Goal: Task Accomplishment & Management: Manage account settings

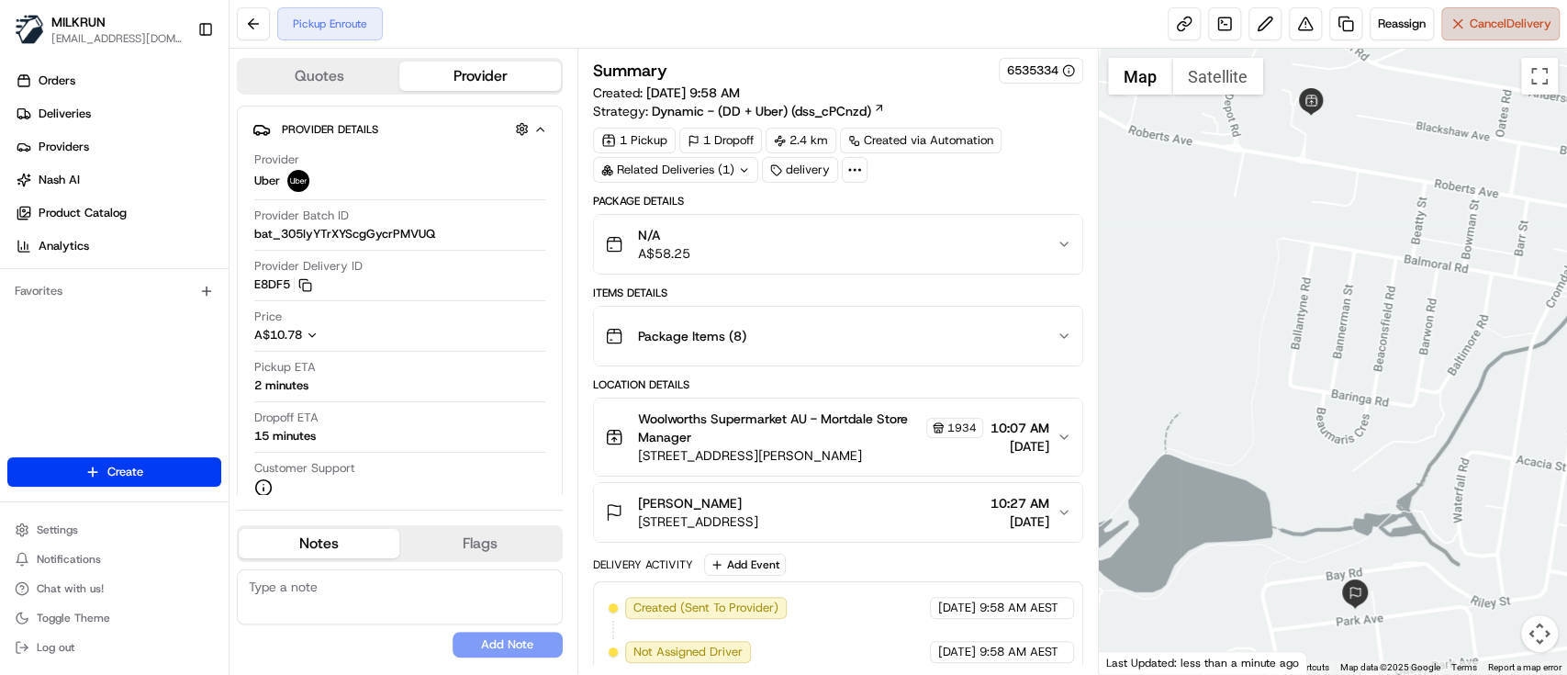
click at [1514, 28] on span "Cancel Delivery" at bounding box center [1511, 24] width 82 height 17
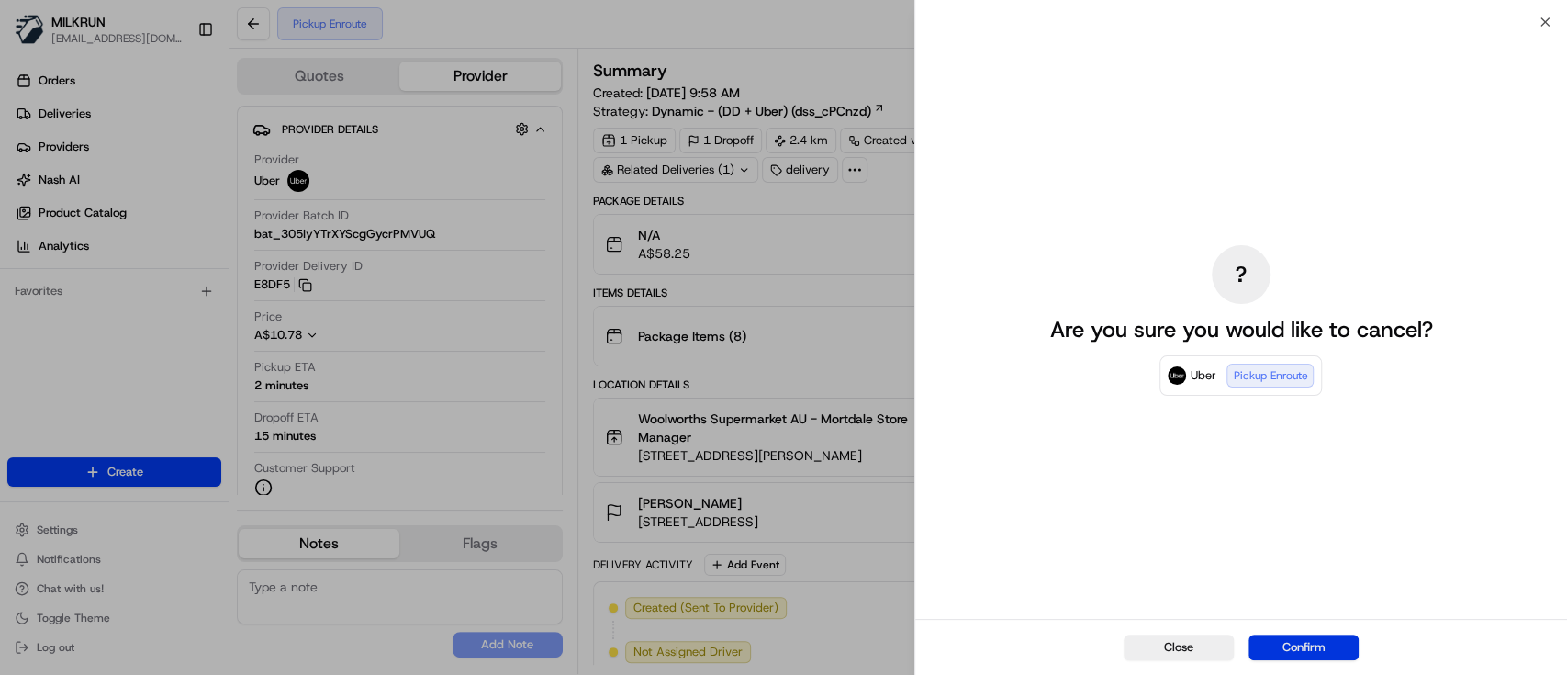
click at [1307, 649] on button "Confirm" at bounding box center [1304, 647] width 110 height 26
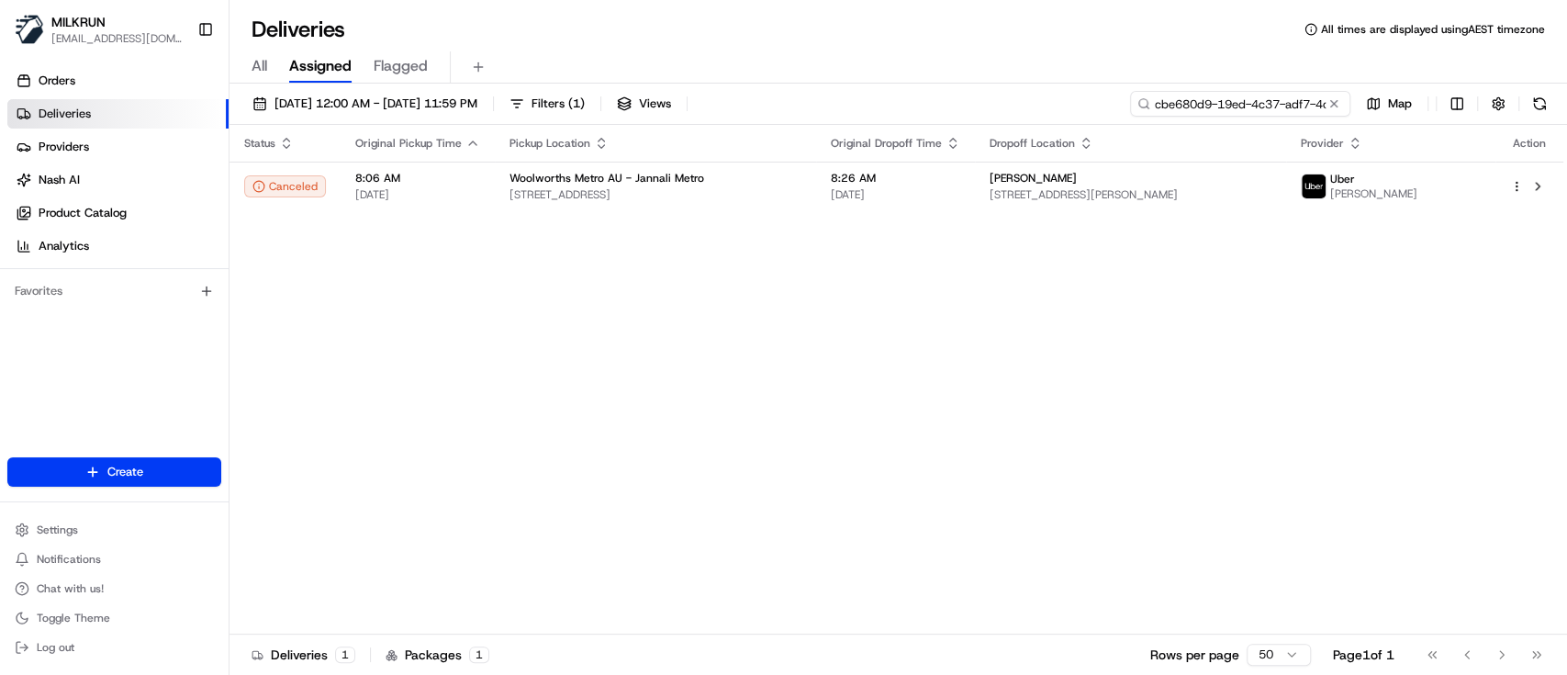
click at [1296, 114] on input "cbe680d9-19ed-4c37-adf7-4cb5ac87d183" at bounding box center [1240, 104] width 220 height 26
paste input "f01a60d4-2d4a-49c4-8cae-70c64189ebea"
type input "f01a60d4-2d4a-49c4-8cae-70c64189ebea"
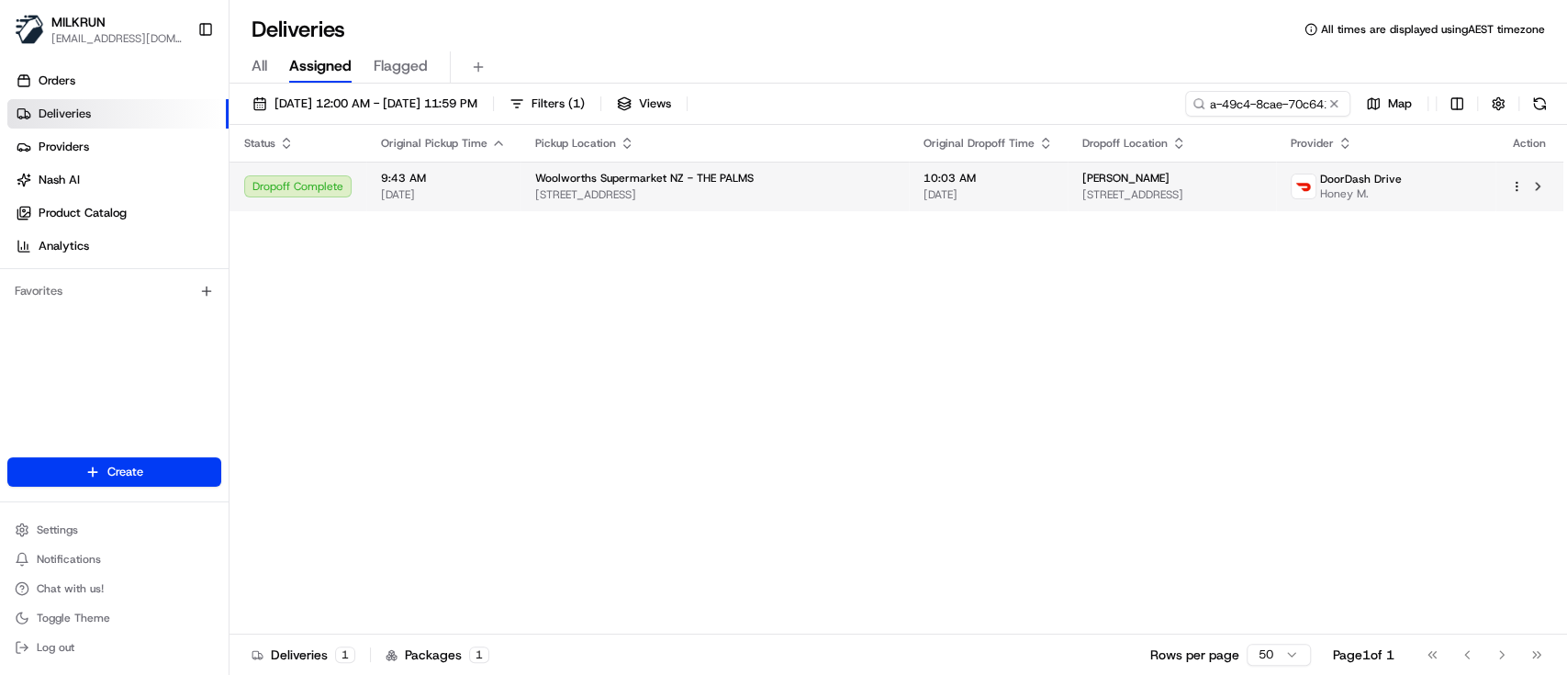
click at [909, 180] on td "10:03 AM [DATE]" at bounding box center [988, 187] width 159 height 50
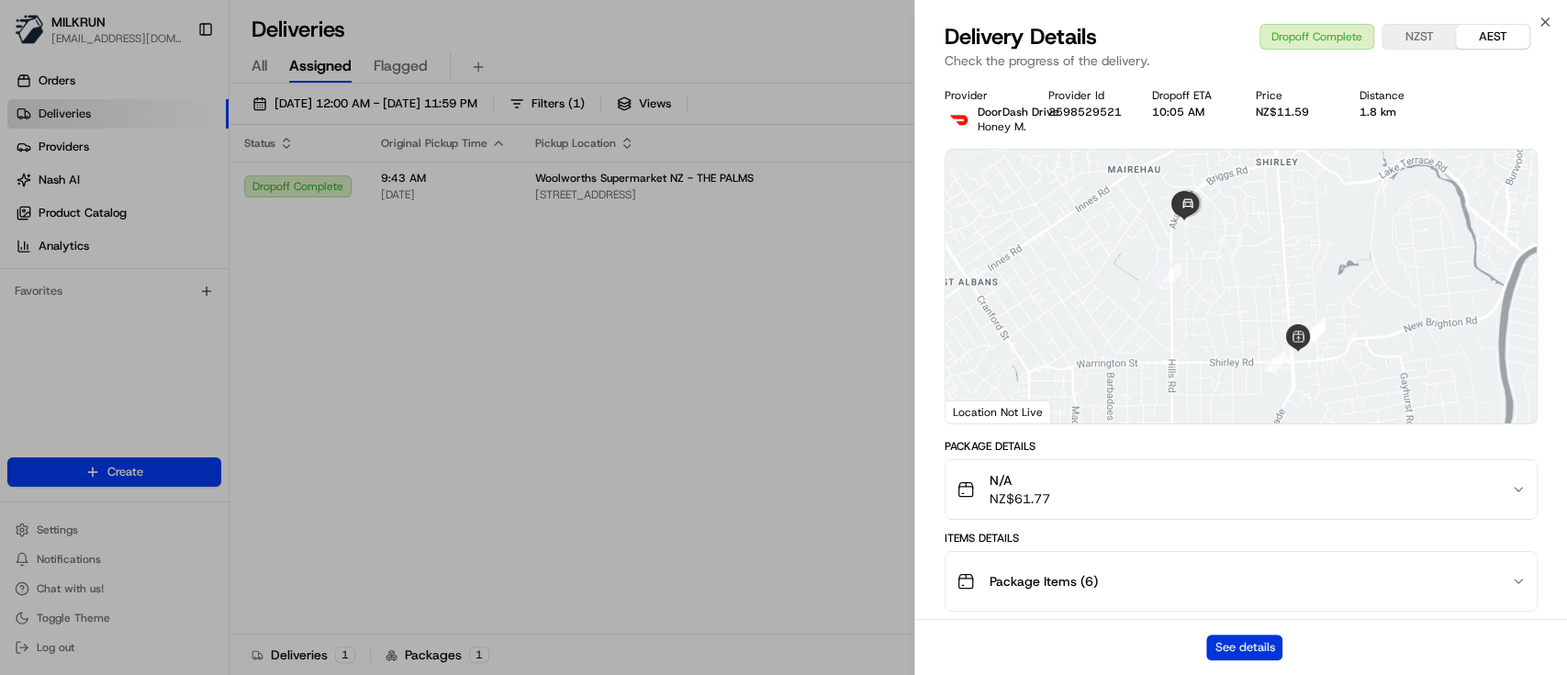
click at [1251, 644] on button "See details" at bounding box center [1244, 647] width 76 height 26
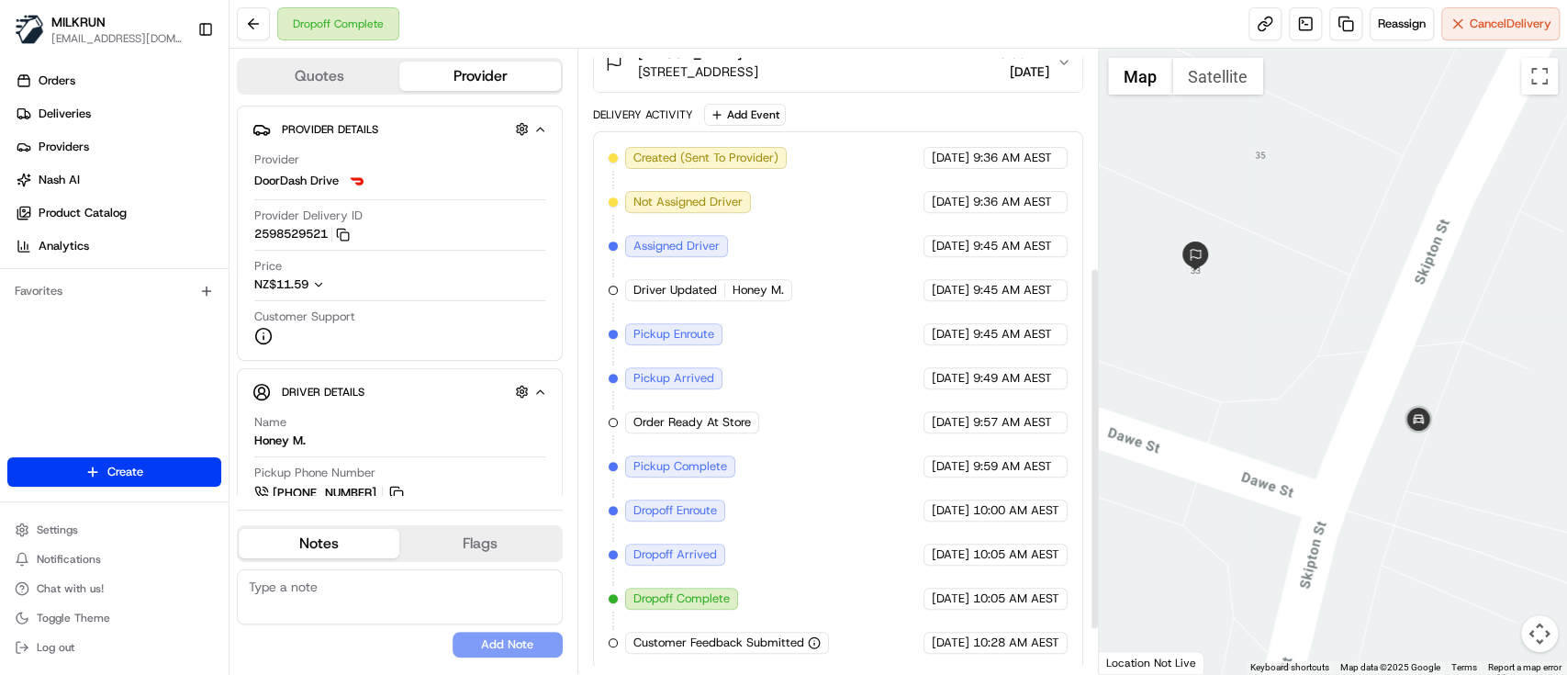
scroll to position [206, 0]
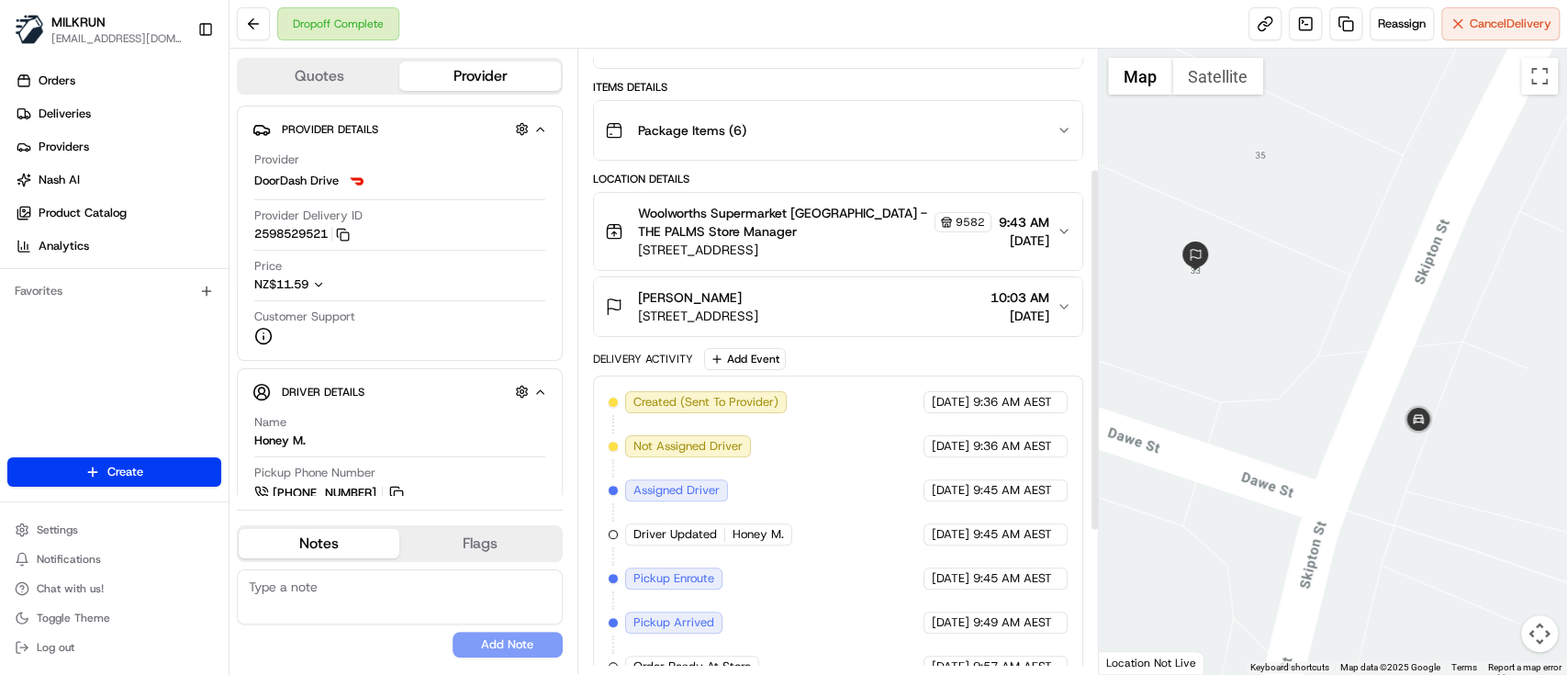
click at [758, 300] on div "[PERSON_NAME]" at bounding box center [698, 297] width 120 height 18
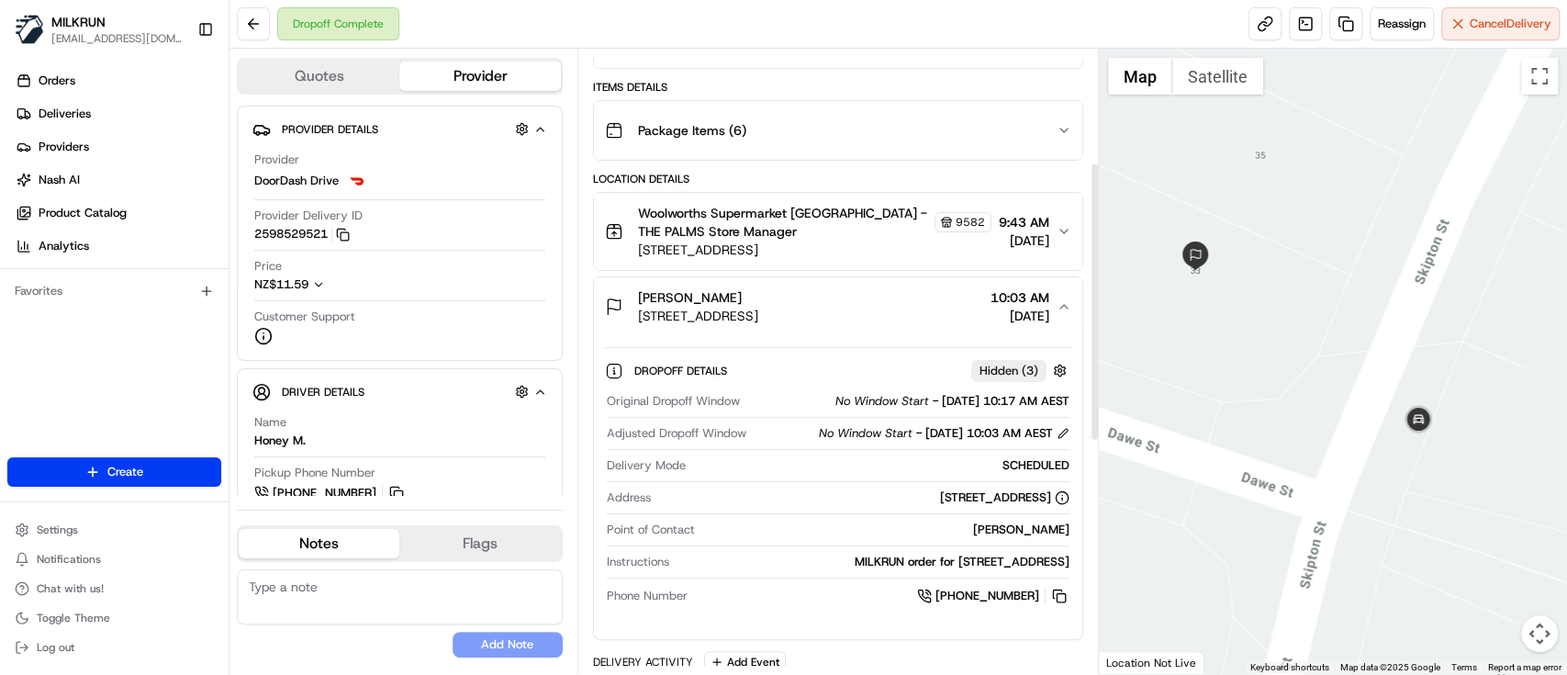
scroll to position [328, 0]
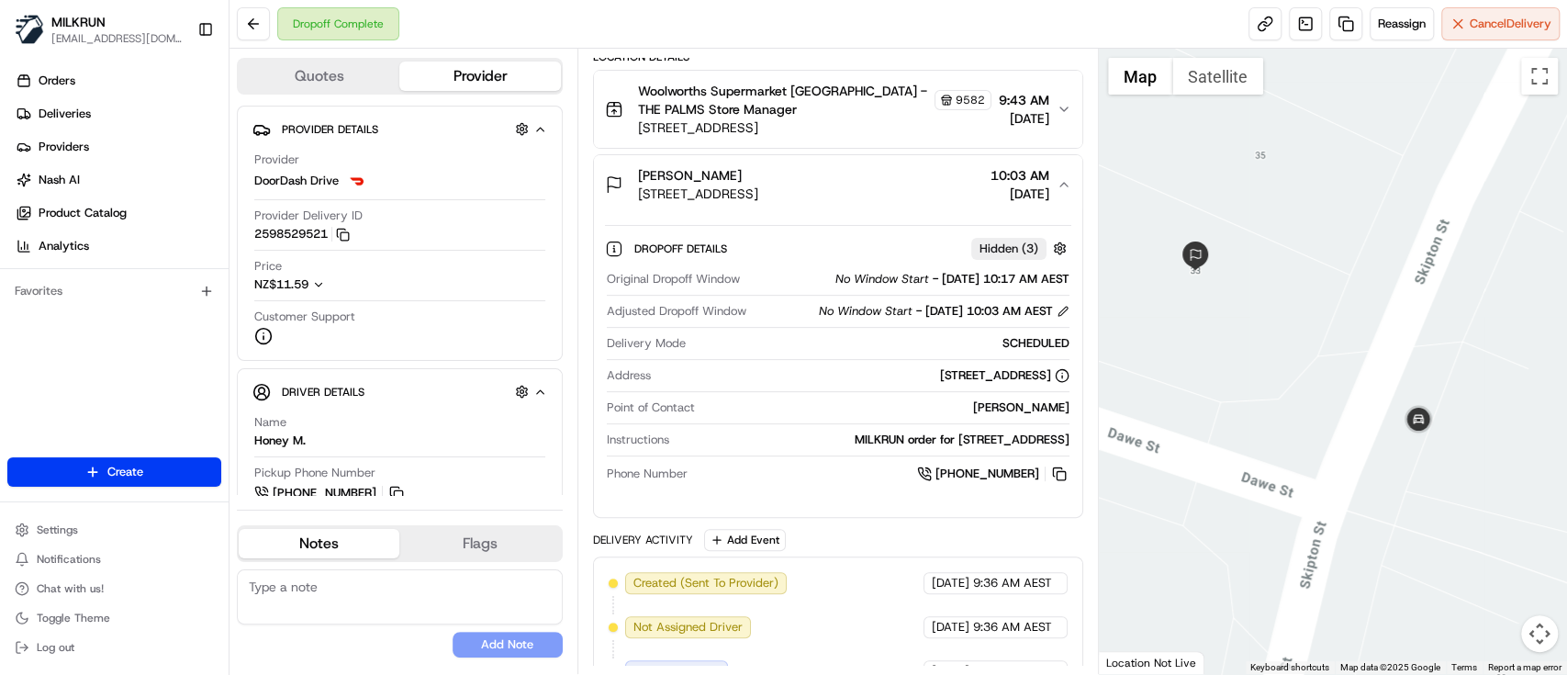
click at [758, 179] on div "[PERSON_NAME]" at bounding box center [698, 175] width 120 height 18
